Goal: Information Seeking & Learning: Understand process/instructions

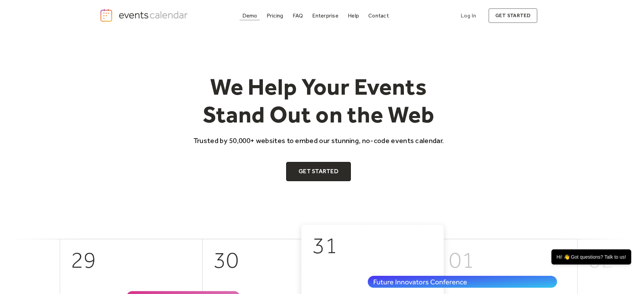
click at [247, 14] on div "Demo" at bounding box center [249, 16] width 15 height 4
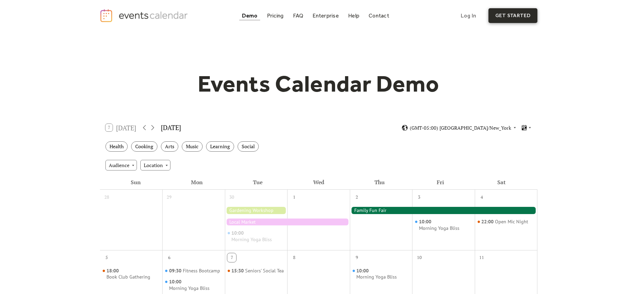
click at [515, 20] on link "get started" at bounding box center [513, 15] width 49 height 15
click at [275, 14] on div "Pricing" at bounding box center [275, 16] width 17 height 4
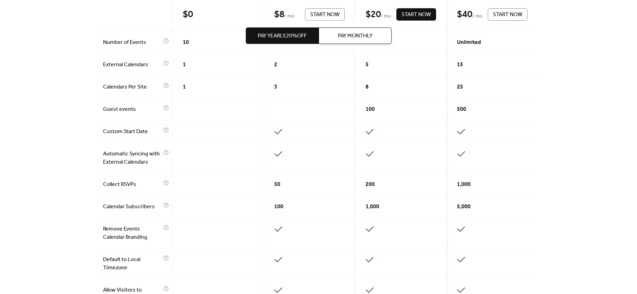
scroll to position [161, 0]
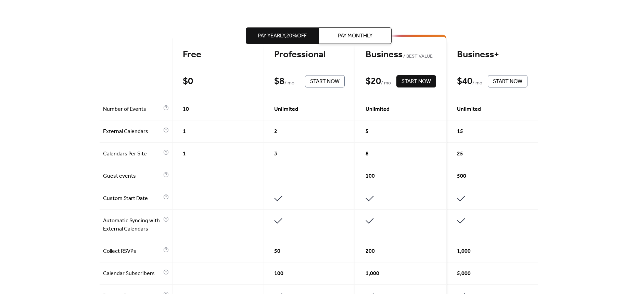
click at [405, 79] on span "Start Now" at bounding box center [416, 81] width 29 height 8
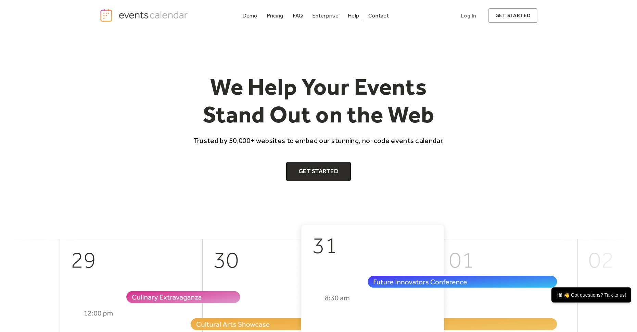
click at [354, 14] on div "Help" at bounding box center [353, 16] width 11 height 4
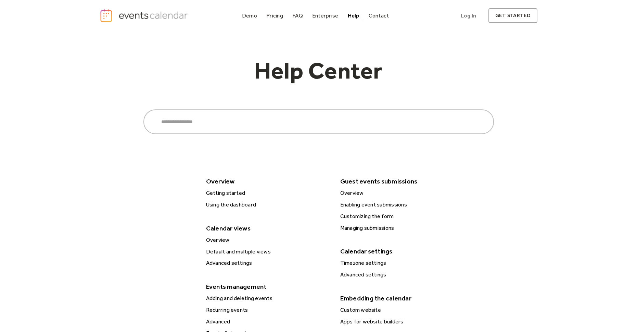
click at [236, 190] on div "Getting started" at bounding box center [268, 192] width 128 height 9
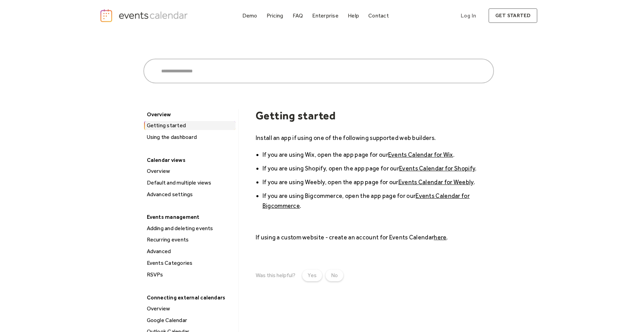
click at [440, 237] on link "here" at bounding box center [440, 236] width 13 height 7
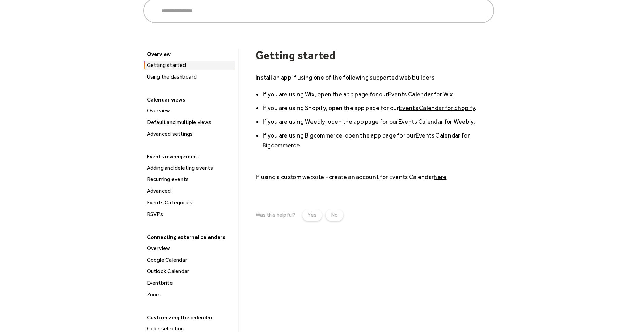
scroll to position [89, 0]
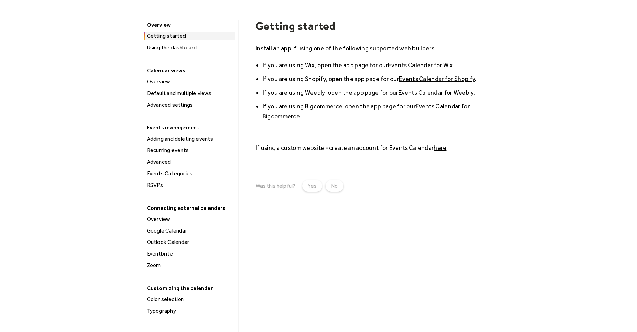
click at [165, 48] on div "Using the dashboard" at bounding box center [190, 47] width 91 height 9
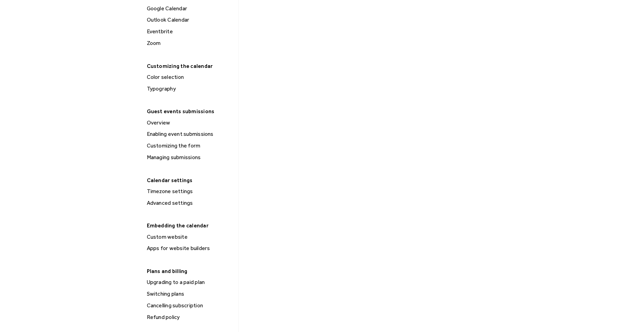
scroll to position [337, 0]
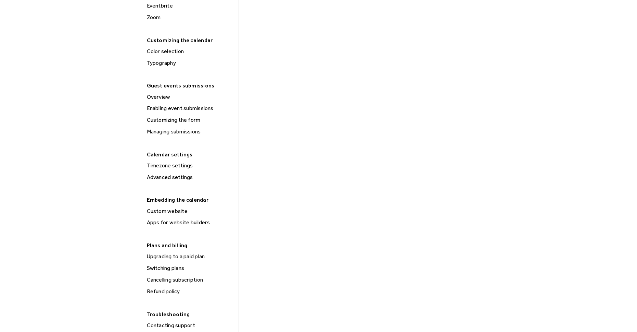
click at [167, 210] on div "Custom website" at bounding box center [190, 211] width 91 height 9
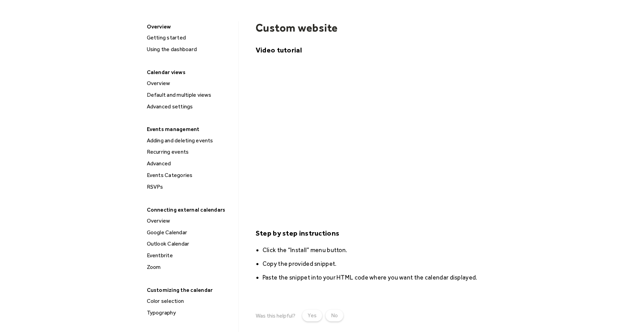
scroll to position [123, 0]
